Goal: Information Seeking & Learning: Learn about a topic

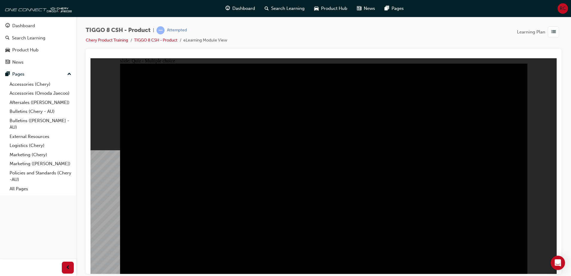
radio input "true"
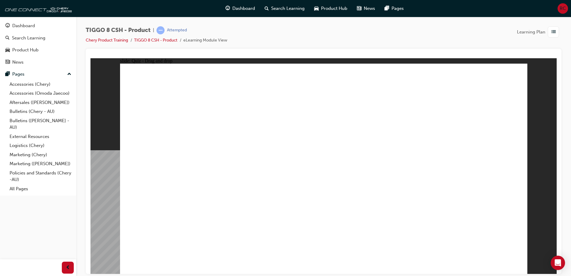
drag, startPoint x: 431, startPoint y: 135, endPoint x: 478, endPoint y: 193, distance: 74.3
drag, startPoint x: 385, startPoint y: 88, endPoint x: 237, endPoint y: 179, distance: 173.6
drag, startPoint x: 353, startPoint y: 137, endPoint x: 323, endPoint y: 188, distance: 59.6
drag, startPoint x: 476, startPoint y: 92, endPoint x: 166, endPoint y: 185, distance: 323.4
drag, startPoint x: 327, startPoint y: 80, endPoint x: 419, endPoint y: 174, distance: 131.5
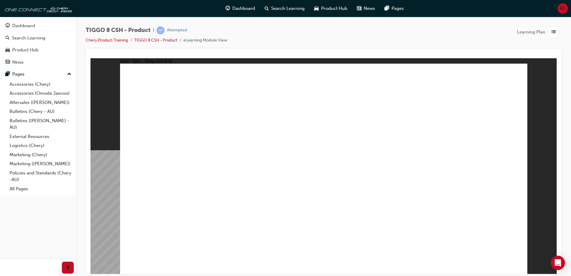
checkbox input "true"
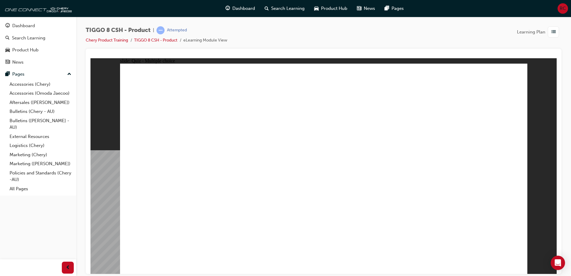
radio input "true"
drag, startPoint x: 339, startPoint y: 131, endPoint x: 347, endPoint y: 187, distance: 56.1
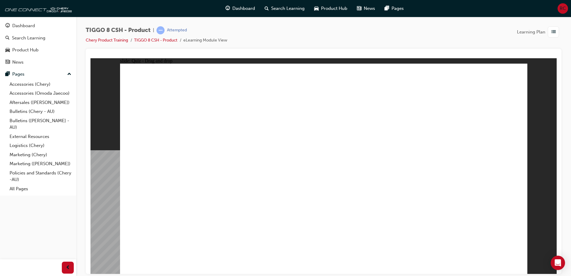
drag, startPoint x: 333, startPoint y: 99, endPoint x: 348, endPoint y: 199, distance: 100.9
drag, startPoint x: 385, startPoint y: 115, endPoint x: 365, endPoint y: 196, distance: 83.7
drag, startPoint x: 391, startPoint y: 101, endPoint x: 398, endPoint y: 207, distance: 106.2
drag, startPoint x: 409, startPoint y: 94, endPoint x: 381, endPoint y: 212, distance: 120.9
drag, startPoint x: 476, startPoint y: 107, endPoint x: 420, endPoint y: 216, distance: 122.6
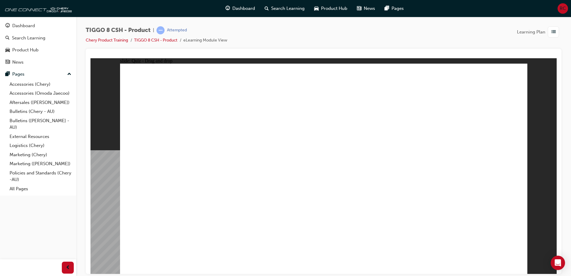
drag, startPoint x: 473, startPoint y: 84, endPoint x: 349, endPoint y: 219, distance: 183.8
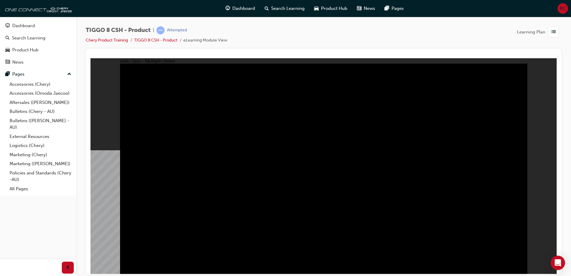
radio input "true"
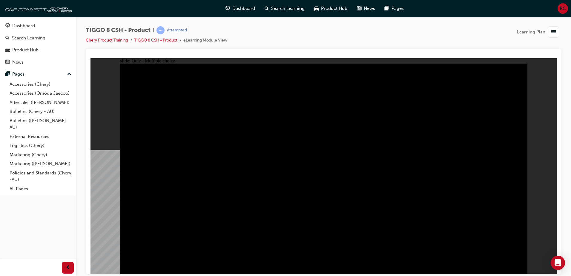
radio input "true"
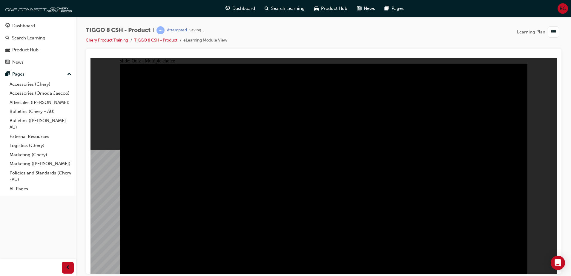
checkbox input "true"
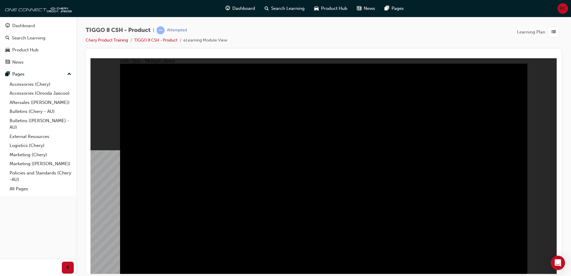
checkbox input "true"
drag, startPoint x: 349, startPoint y: 213, endPoint x: 325, endPoint y: 208, distance: 24.5
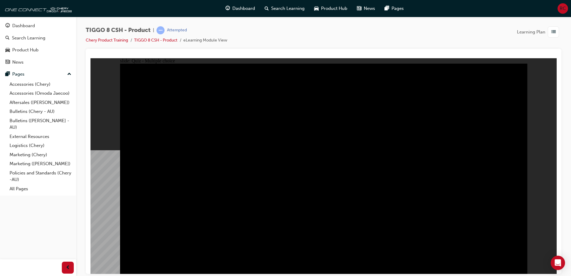
checkbox input "false"
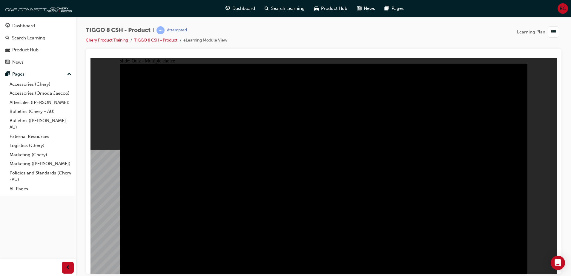
checkbox input "true"
checkbox input "false"
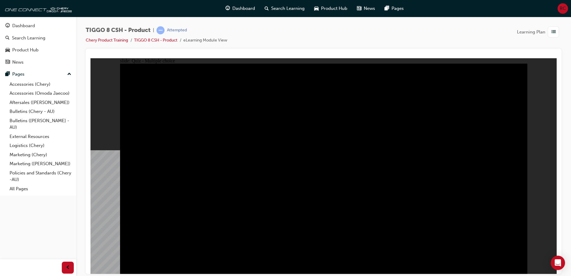
checkbox input "false"
checkbox input "true"
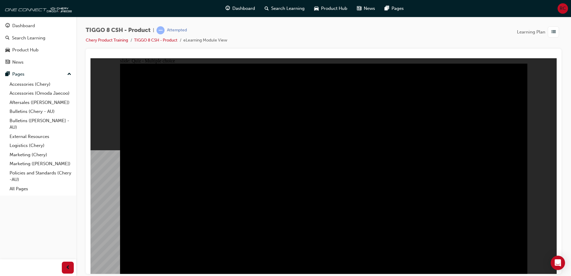
checkbox input "true"
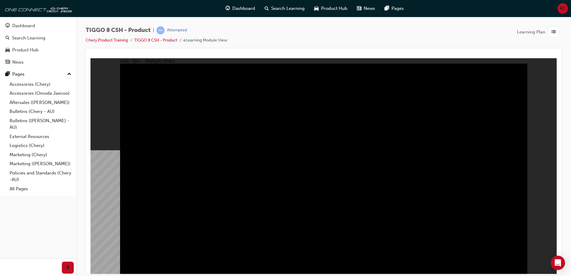
checkbox input "true"
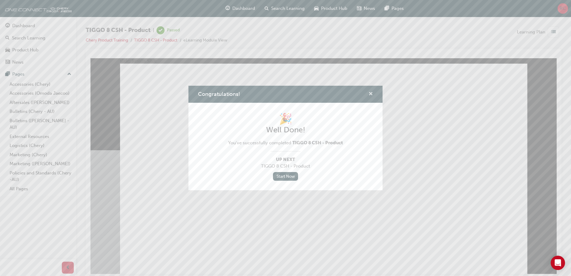
click at [371, 92] on span "cross-icon" at bounding box center [370, 94] width 4 height 5
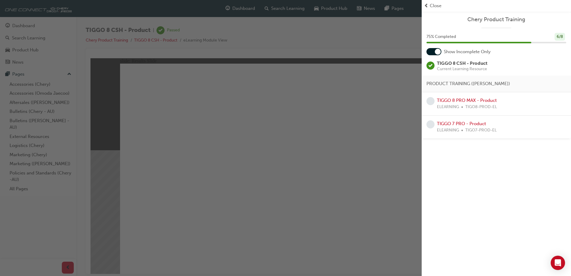
click at [443, 7] on div "Close" at bounding box center [496, 5] width 144 height 7
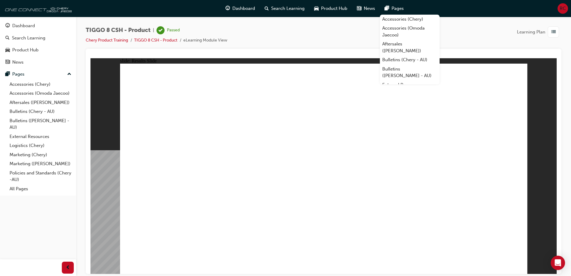
click at [32, 12] on img at bounding box center [37, 8] width 69 height 12
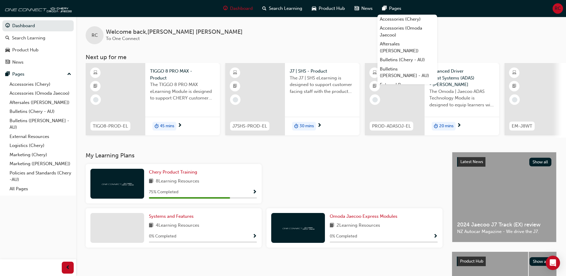
click at [254, 193] on span "Show Progress" at bounding box center [255, 192] width 4 height 5
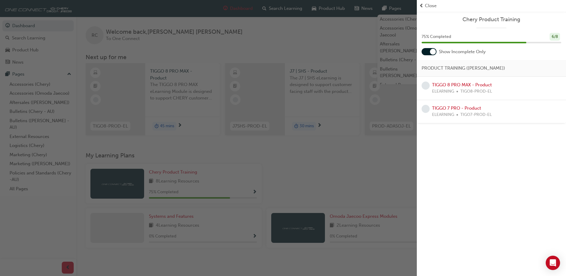
click at [431, 47] on div "75 % Completed 6 / 8" at bounding box center [491, 41] width 149 height 16
click at [431, 48] on div at bounding box center [429, 51] width 15 height 7
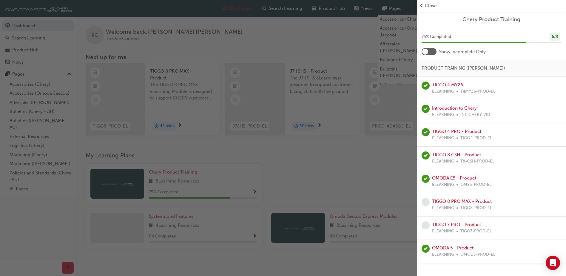
click at [431, 50] on div at bounding box center [429, 51] width 15 height 7
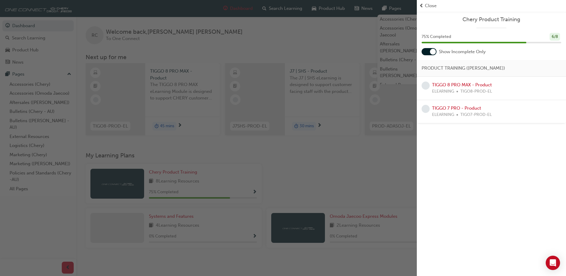
click at [431, 53] on div at bounding box center [433, 52] width 6 height 6
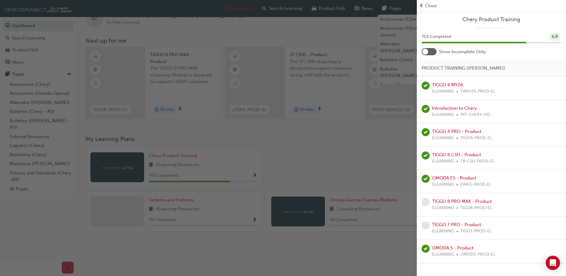
scroll to position [30, 0]
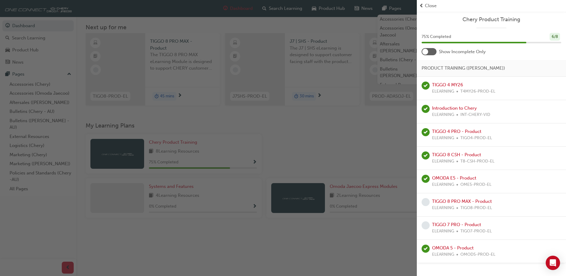
click at [431, 50] on div at bounding box center [429, 51] width 15 height 7
